Goal: Transaction & Acquisition: Purchase product/service

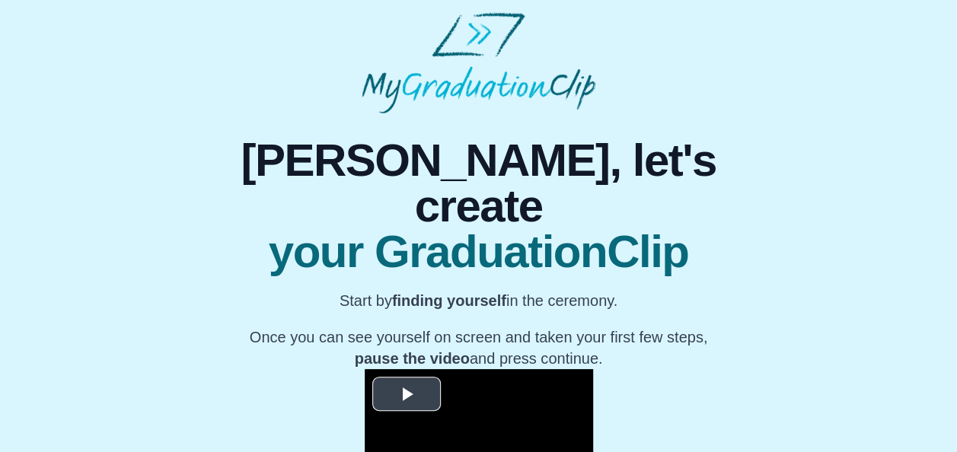
click at [406, 394] on span "Video Player" at bounding box center [406, 394] width 0 height 0
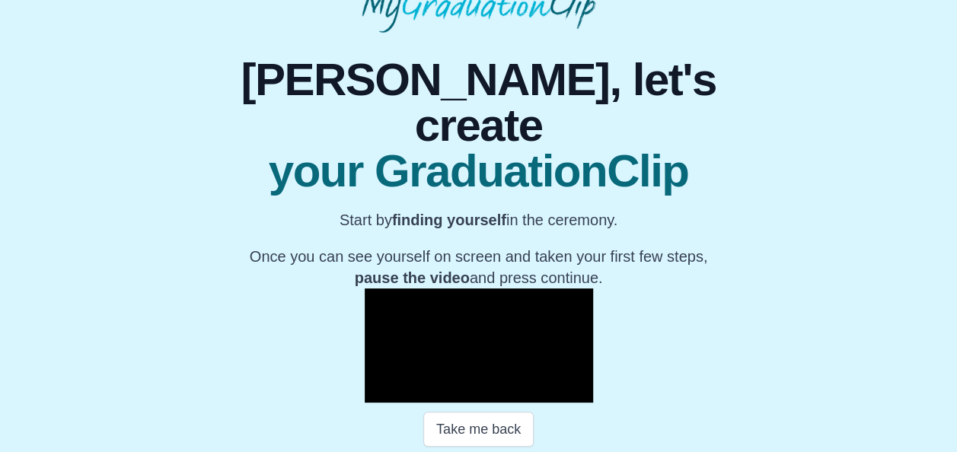
scroll to position [148, 0]
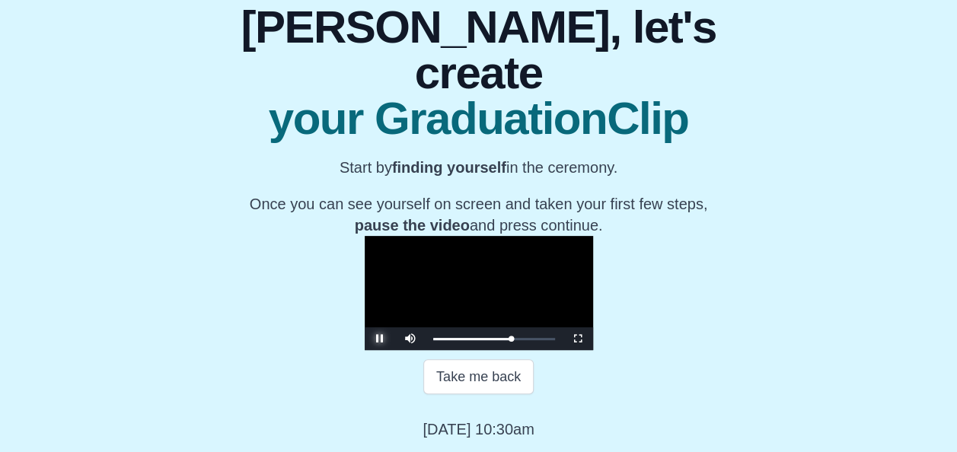
click at [380, 339] on span "Video Player" at bounding box center [380, 339] width 0 height 0
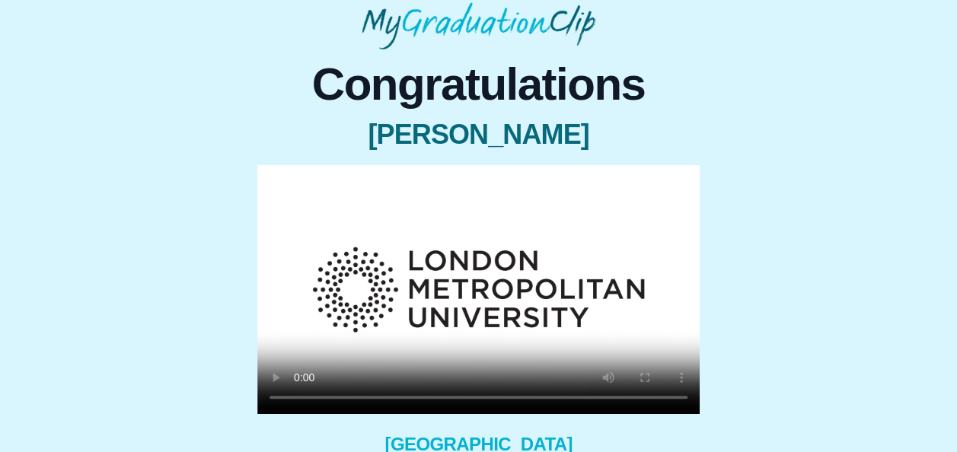
scroll to position [65, 0]
